Goal: Task Accomplishment & Management: Use online tool/utility

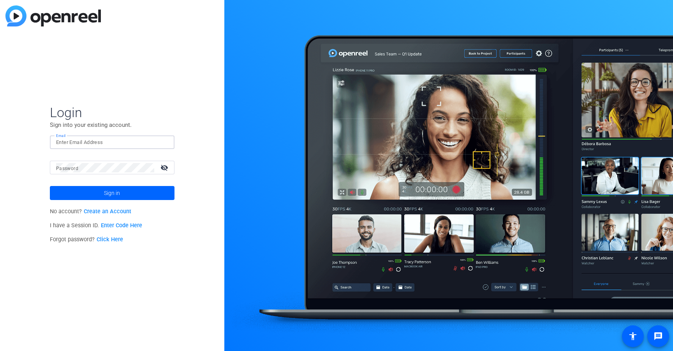
click at [125, 140] on input "Email" at bounding box center [112, 142] width 112 height 9
type input "[EMAIL_ADDRESS][DOMAIN_NAME]"
click at [75, 169] on mat-label "Password" at bounding box center [67, 168] width 22 height 5
click at [67, 194] on span at bounding box center [112, 193] width 125 height 19
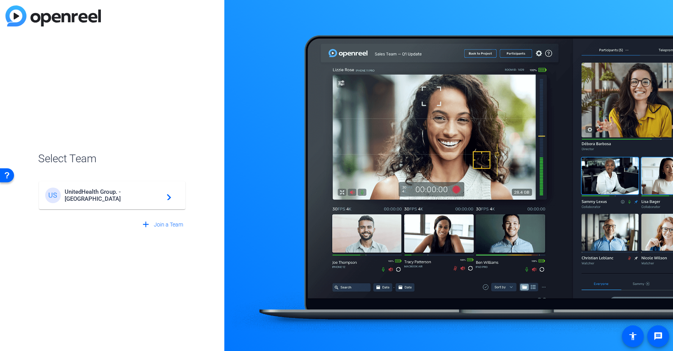
click at [81, 196] on span "UnitedHealth Group. - [GEOGRAPHIC_DATA]" at bounding box center [113, 196] width 97 height 14
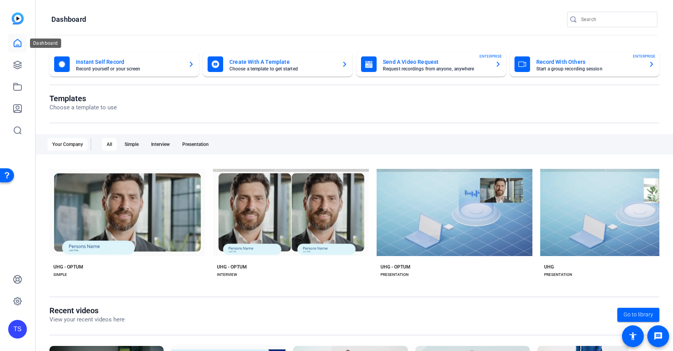
click at [22, 41] on icon at bounding box center [17, 43] width 9 height 9
click at [11, 45] on link at bounding box center [17, 43] width 19 height 19
click at [19, 68] on icon at bounding box center [18, 65] width 8 height 8
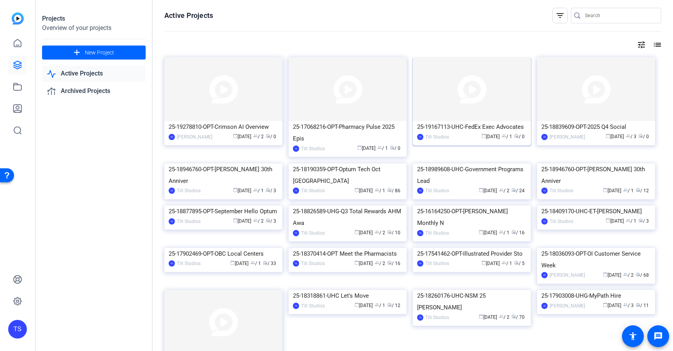
click at [464, 92] on img at bounding box center [472, 89] width 118 height 64
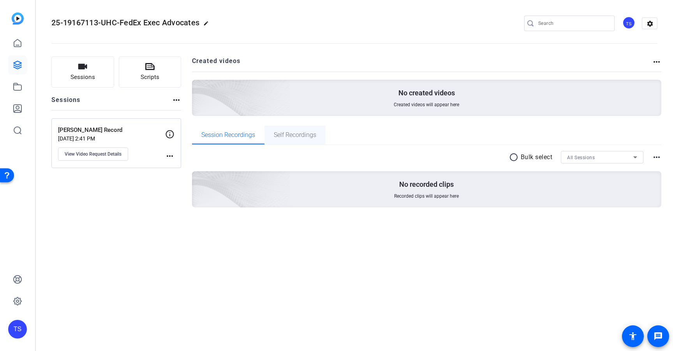
click at [307, 135] on span "Self Recordings" at bounding box center [295, 135] width 42 height 6
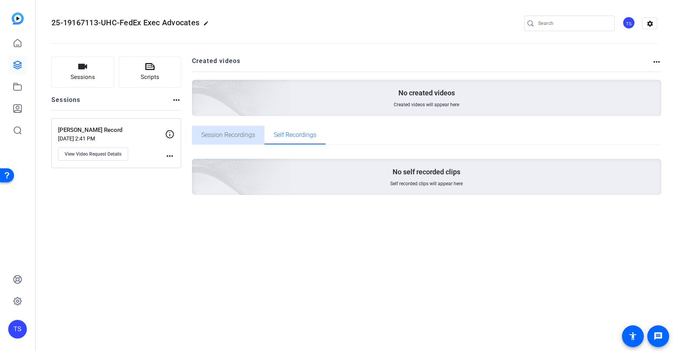
click at [240, 138] on span "Session Recordings" at bounding box center [228, 135] width 54 height 6
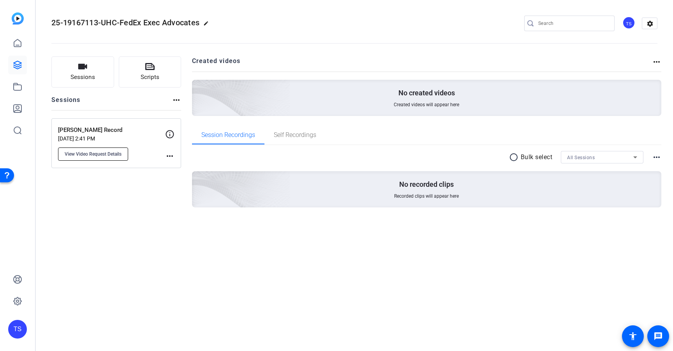
click at [78, 156] on span "View Video Request Details" at bounding box center [93, 154] width 57 height 6
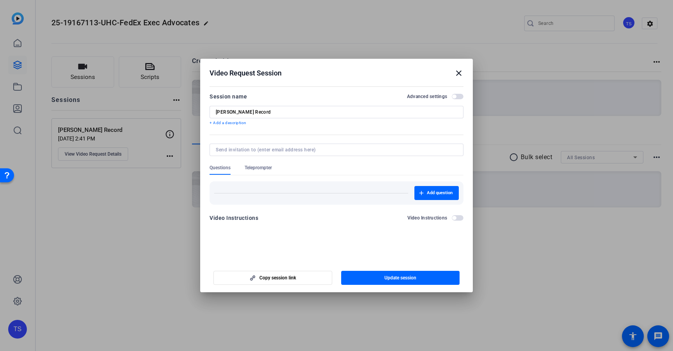
click at [169, 158] on div at bounding box center [336, 175] width 673 height 351
click at [168, 157] on div at bounding box center [336, 175] width 673 height 351
click at [458, 71] on mat-icon "close" at bounding box center [458, 73] width 9 height 9
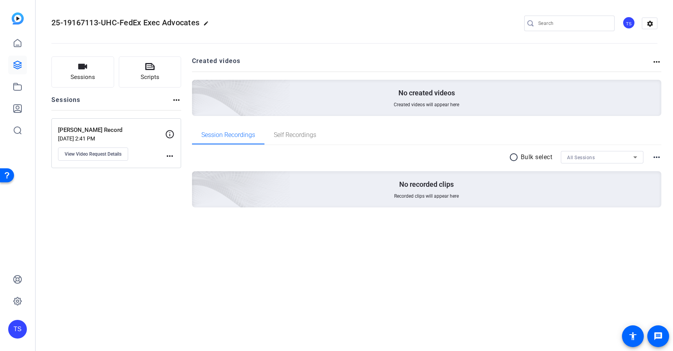
click at [168, 154] on mat-icon "more_horiz" at bounding box center [169, 156] width 9 height 9
click at [140, 243] on div at bounding box center [336, 175] width 673 height 351
click at [96, 70] on button "Sessions" at bounding box center [82, 72] width 63 height 31
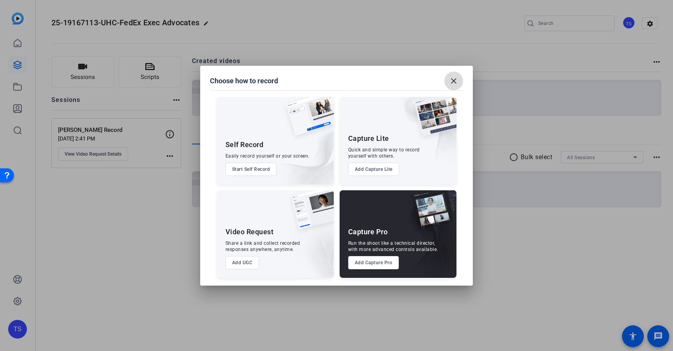
click at [453, 81] on mat-icon "close" at bounding box center [453, 80] width 9 height 9
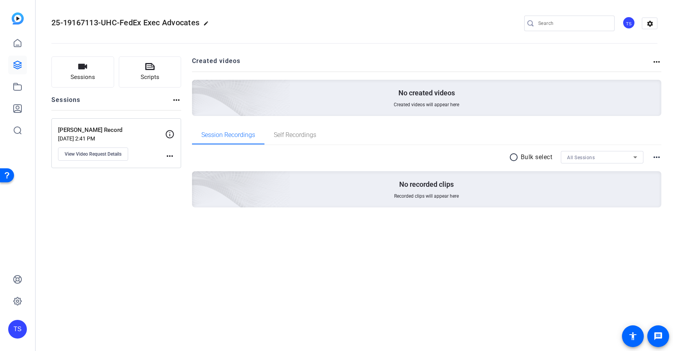
click at [170, 155] on mat-icon "more_horiz" at bounding box center [169, 156] width 9 height 9
click at [106, 156] on div at bounding box center [336, 175] width 673 height 351
click at [109, 154] on span "View Video Request Details" at bounding box center [93, 154] width 57 height 6
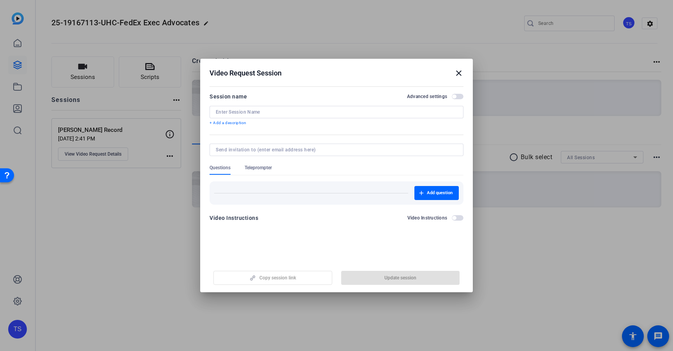
type input "[PERSON_NAME] Record"
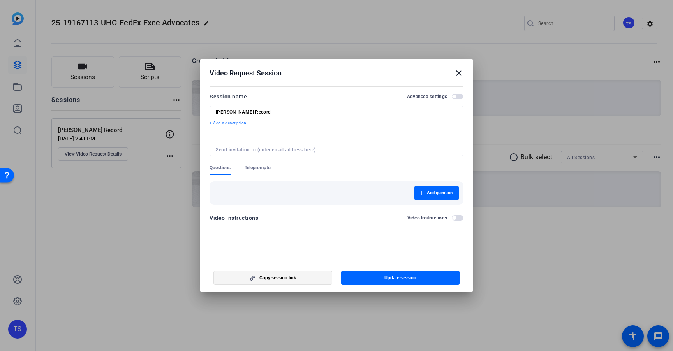
click at [270, 279] on span "Copy session link" at bounding box center [278, 278] width 37 height 6
